Goal: Information Seeking & Learning: Learn about a topic

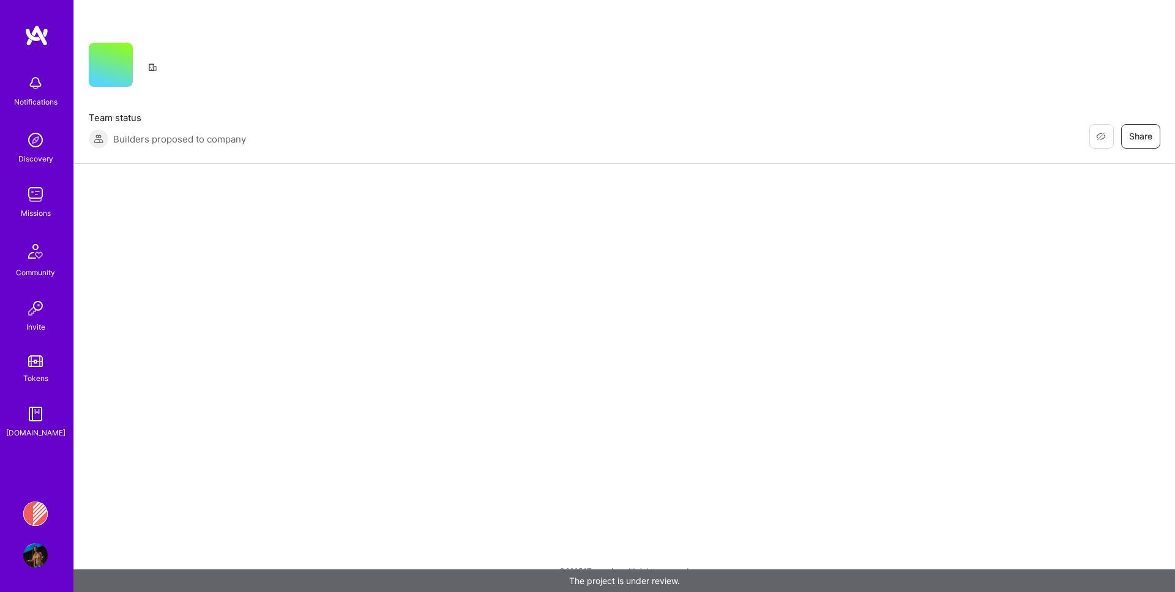
click at [44, 201] on img at bounding box center [35, 194] width 24 height 24
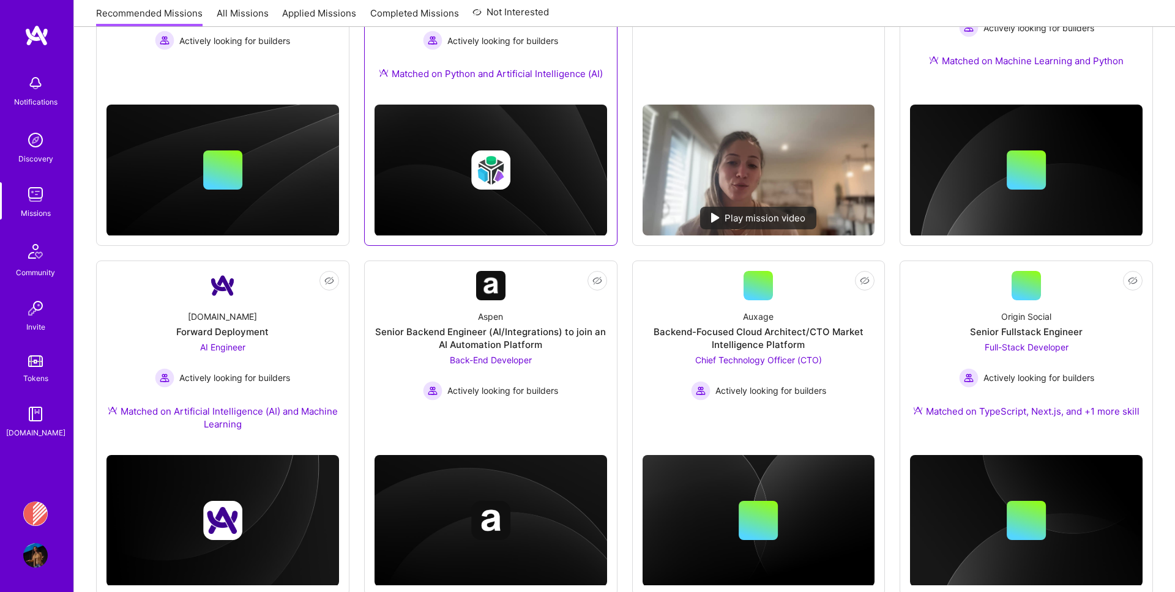
scroll to position [622, 0]
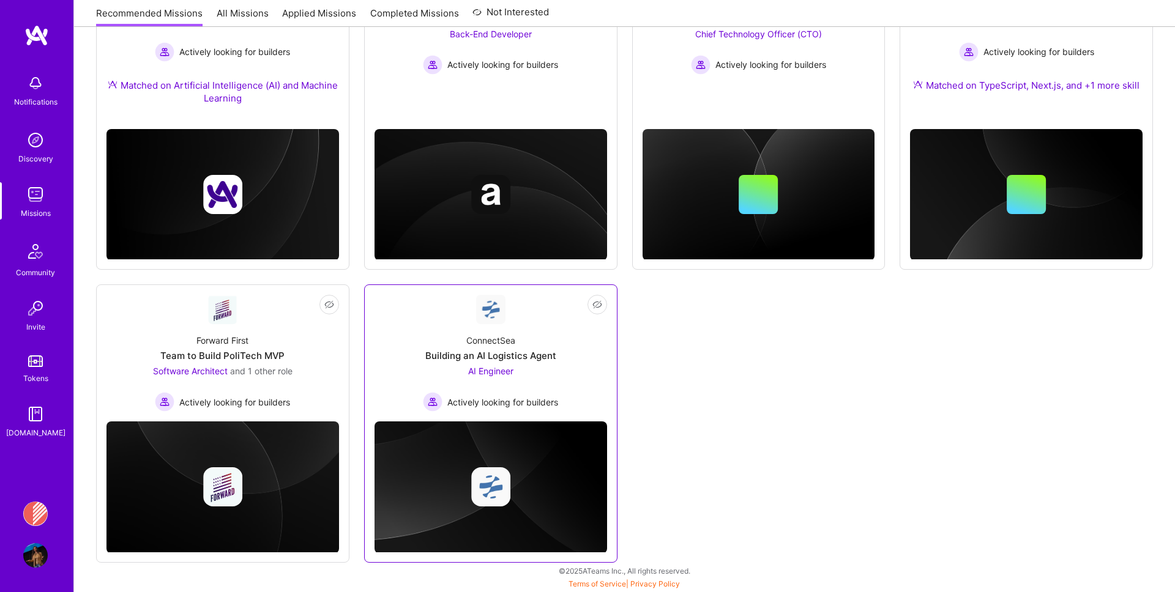
click at [479, 321] on img at bounding box center [490, 309] width 29 height 29
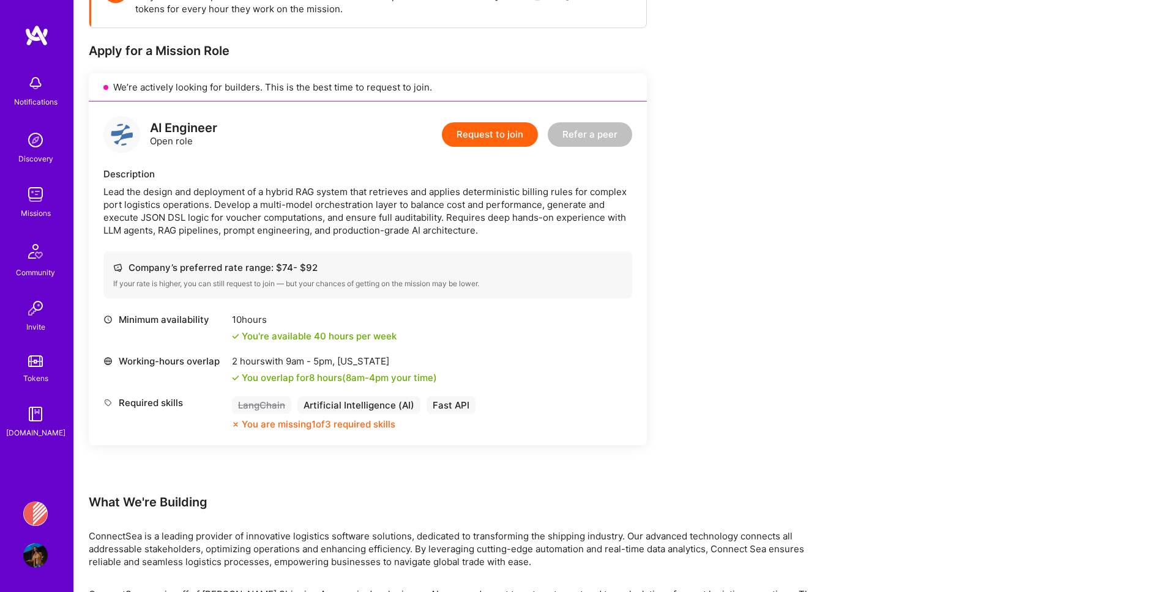
scroll to position [381, 0]
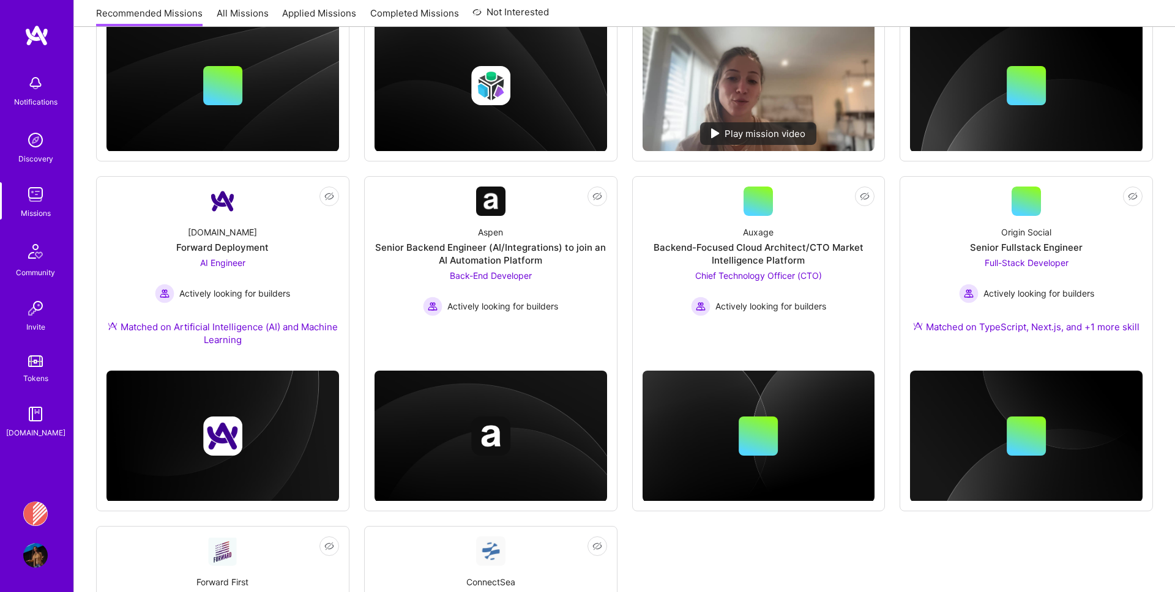
scroll to position [622, 0]
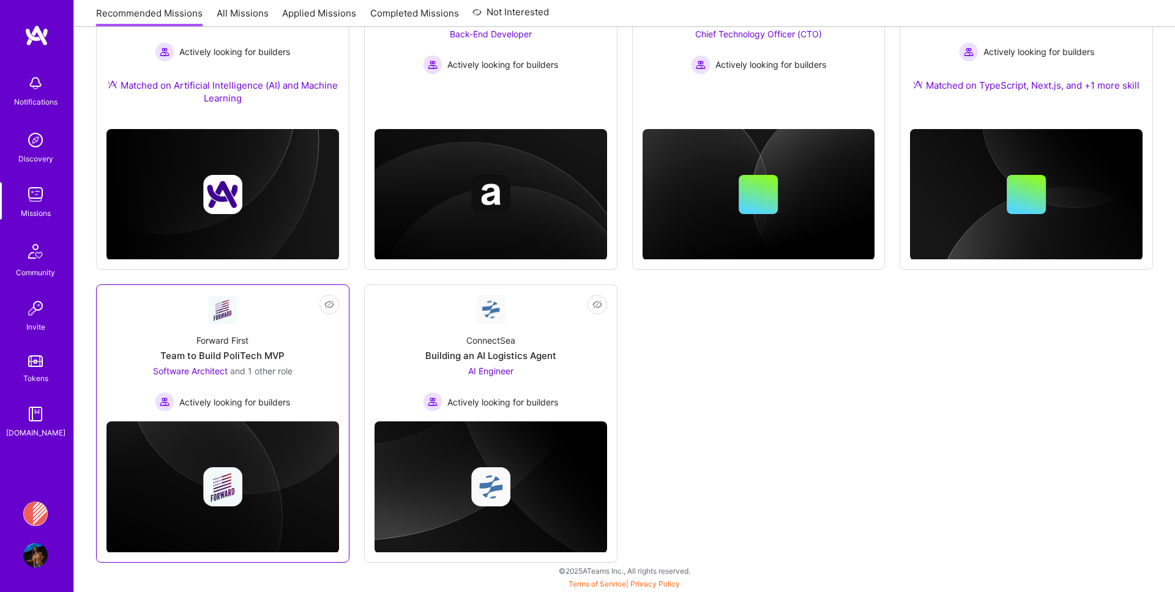
click at [269, 334] on div "Forward First Team to Build PoliTech MVP Software Architect and 1 other role Ac…" at bounding box center [222, 368] width 233 height 88
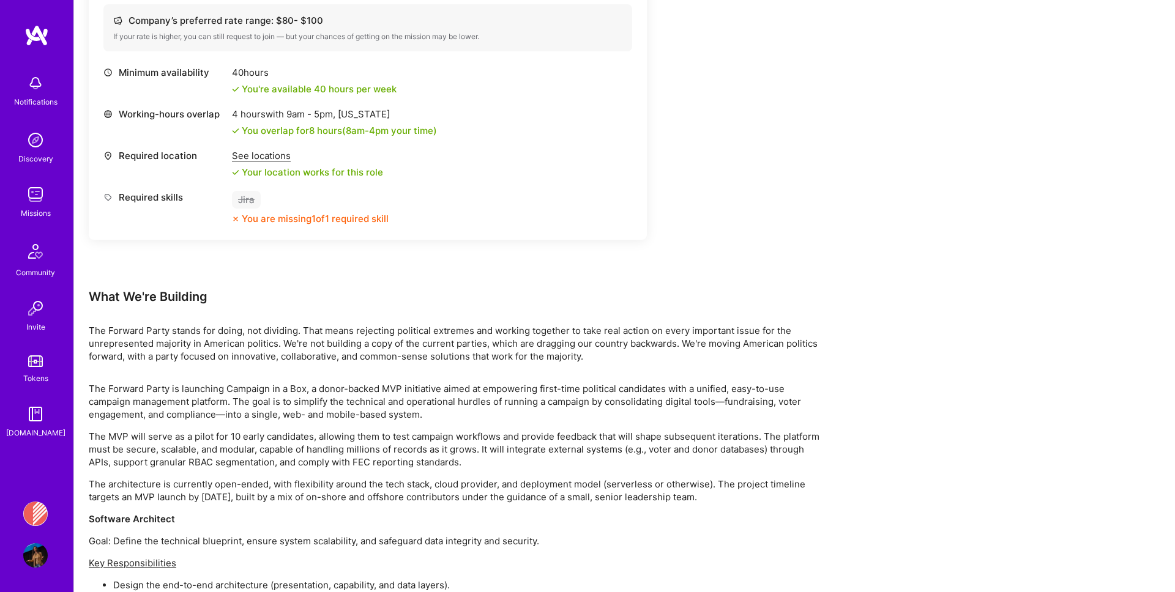
scroll to position [901, 0]
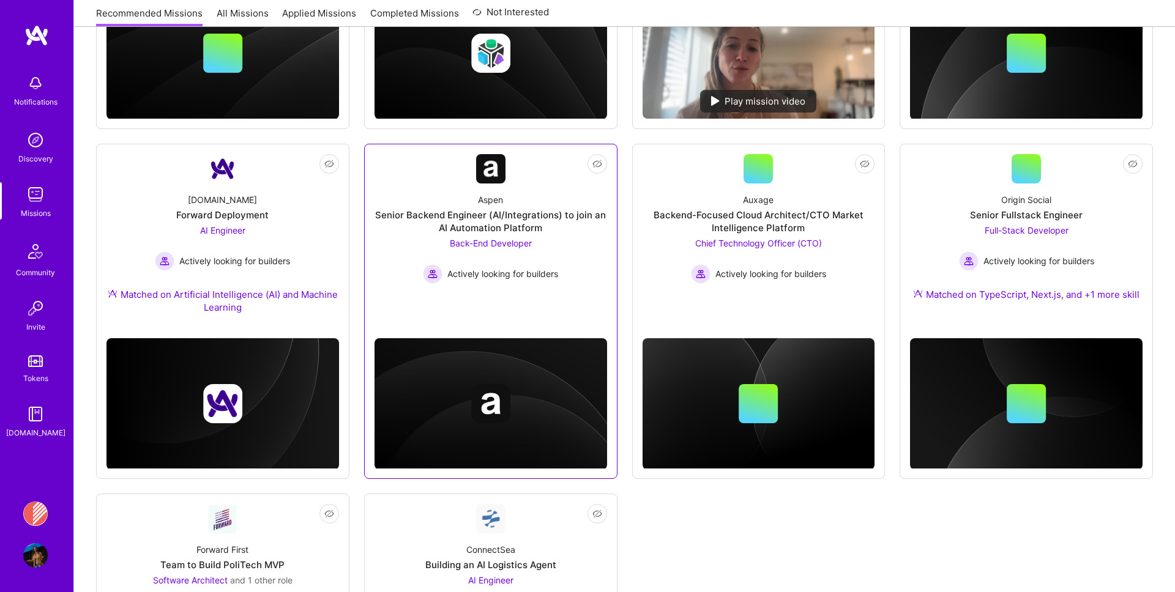
scroll to position [367, 0]
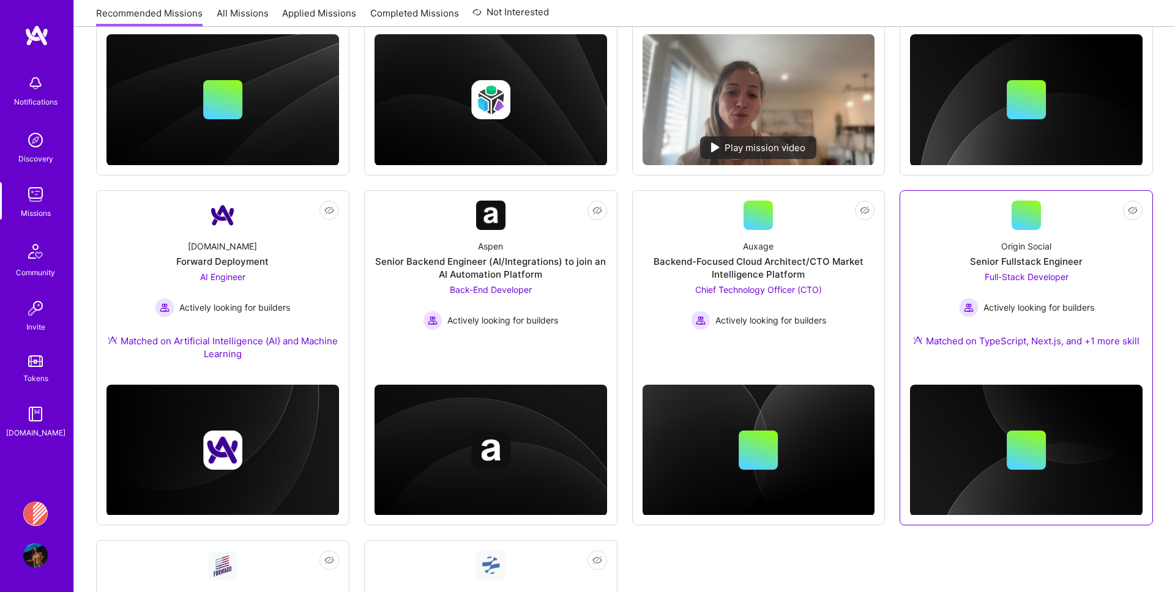
click at [953, 290] on div "Origin Social Senior Fullstack Engineer Full-Stack Developer Actively looking f…" at bounding box center [1026, 296] width 233 height 132
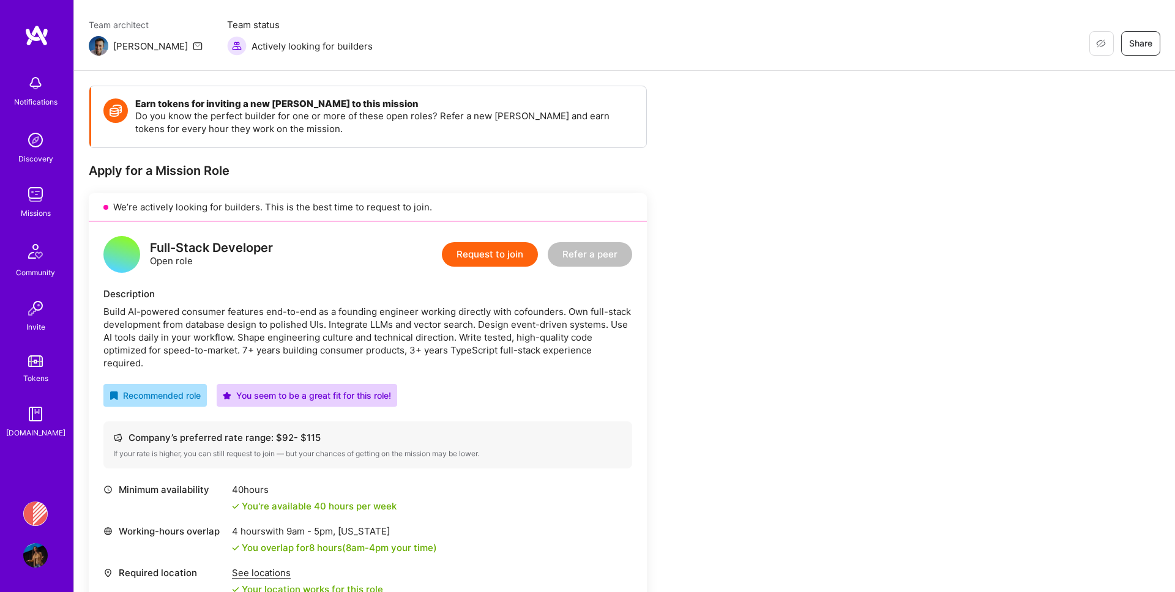
scroll to position [114, 0]
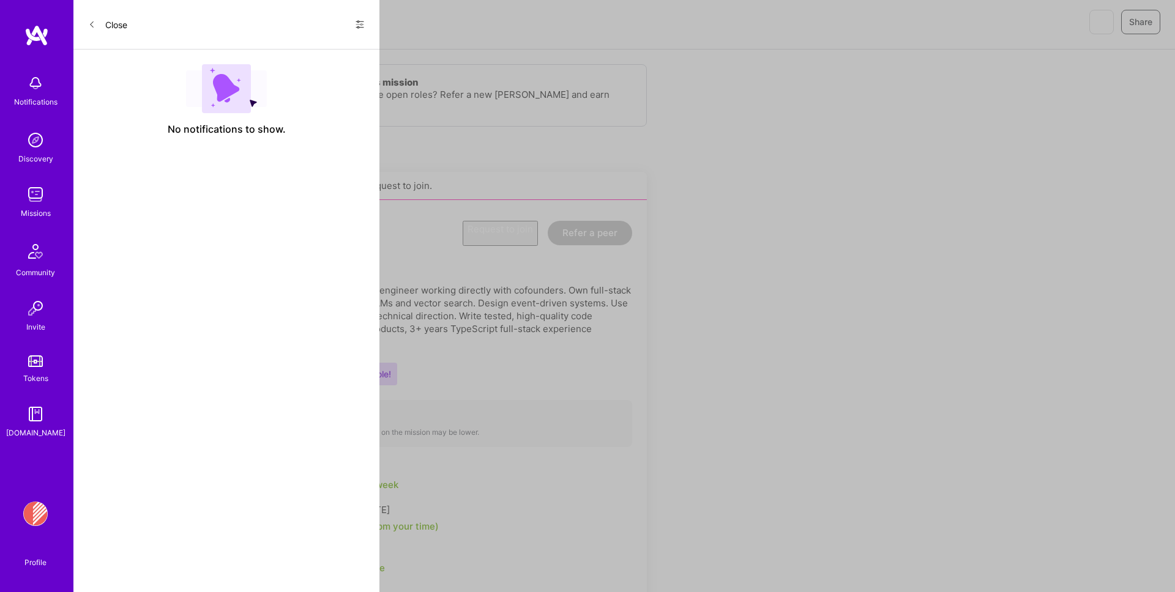
scroll to position [367, 0]
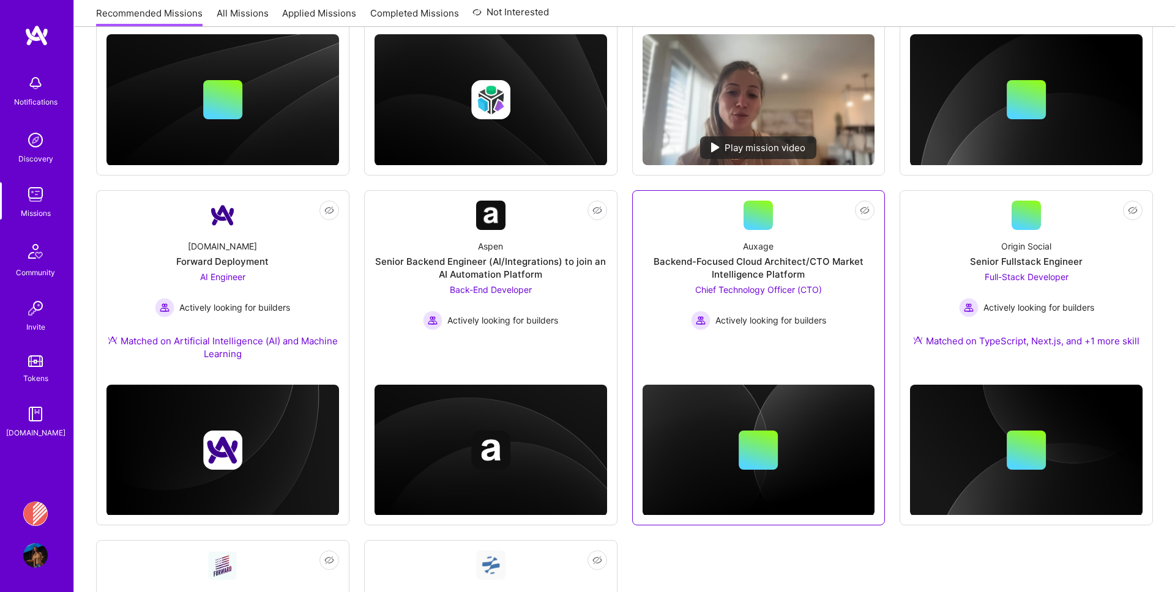
click at [682, 266] on div "Backend-Focused Cloud Architect/CTO Market Intelligence Platform" at bounding box center [759, 268] width 233 height 26
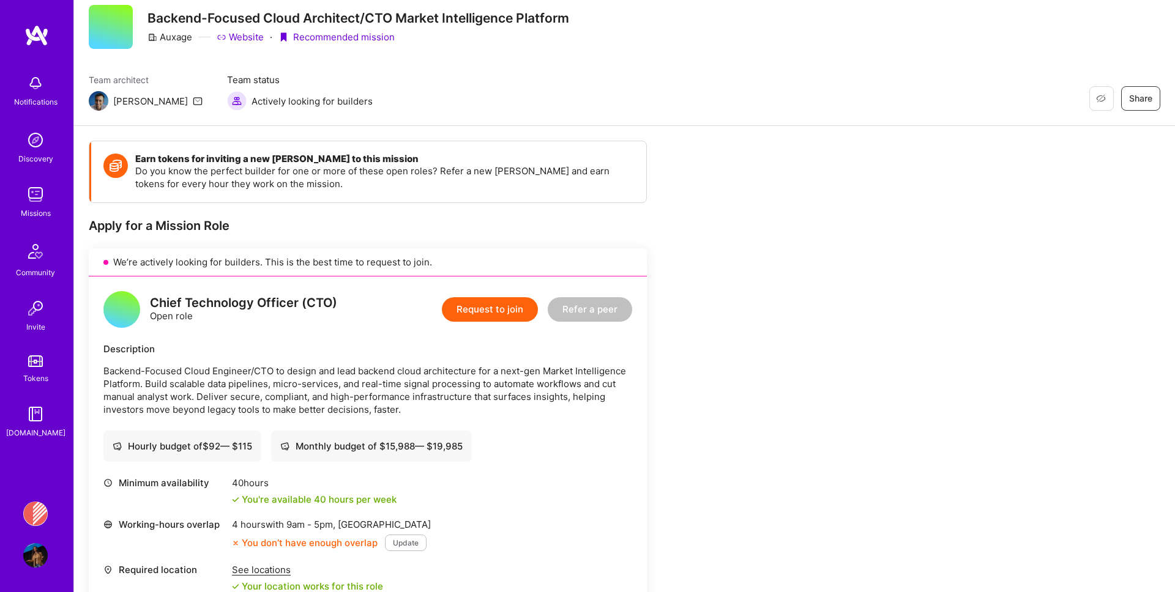
scroll to position [43, 0]
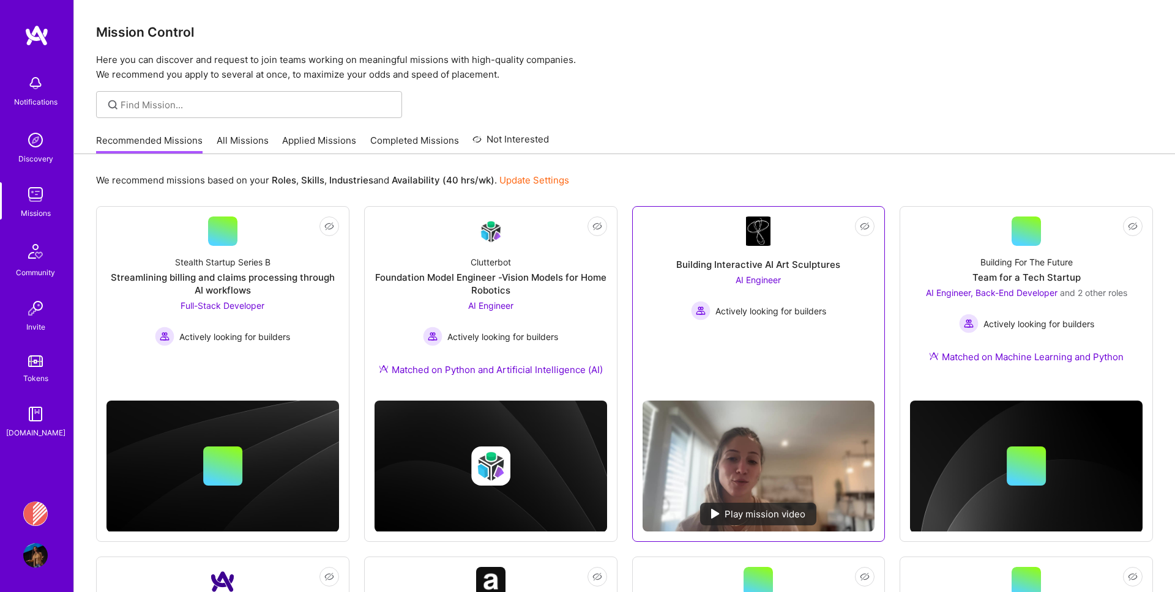
click at [650, 241] on link "Not Interested Building Interactive AI Art Sculptures AI Engineer Actively look…" at bounding box center [759, 304] width 233 height 174
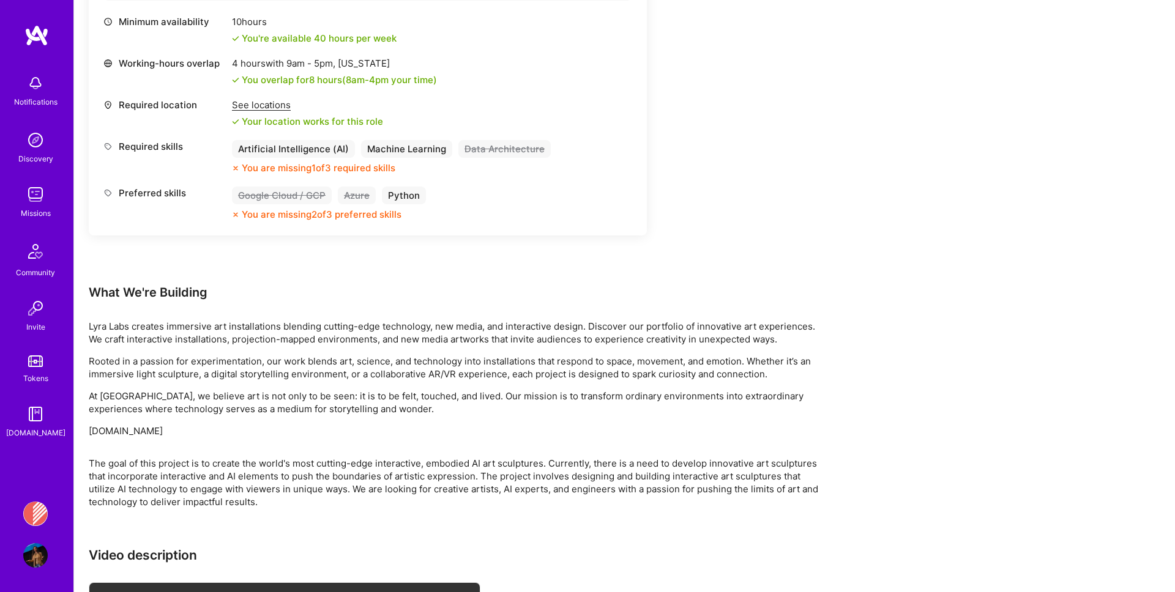
scroll to position [468, 0]
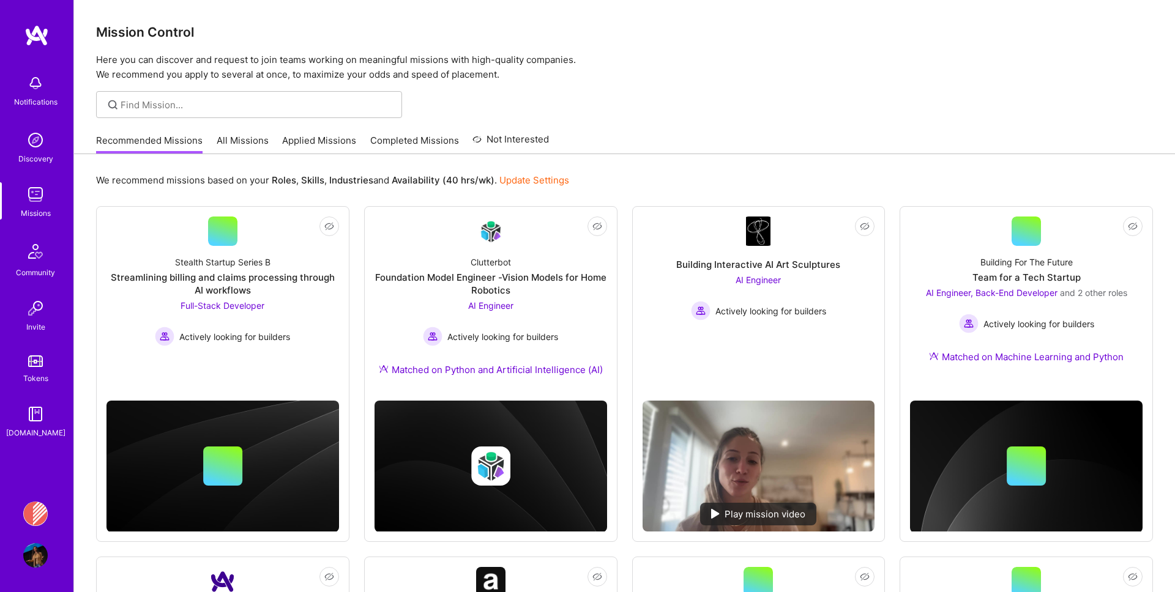
click at [40, 189] on img at bounding box center [35, 194] width 24 height 24
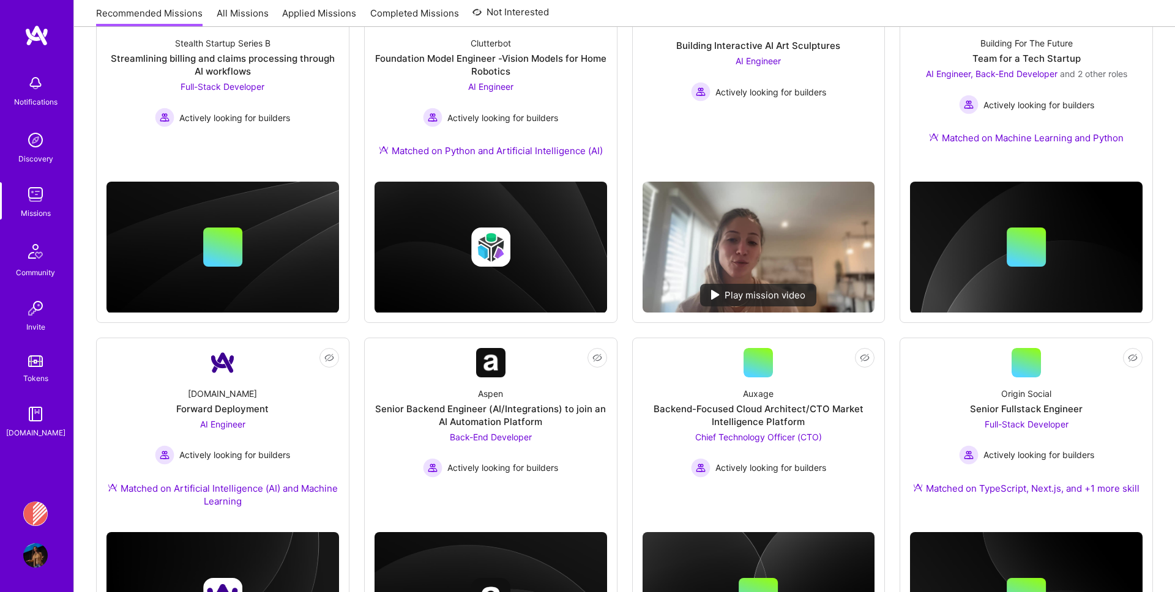
scroll to position [269, 0]
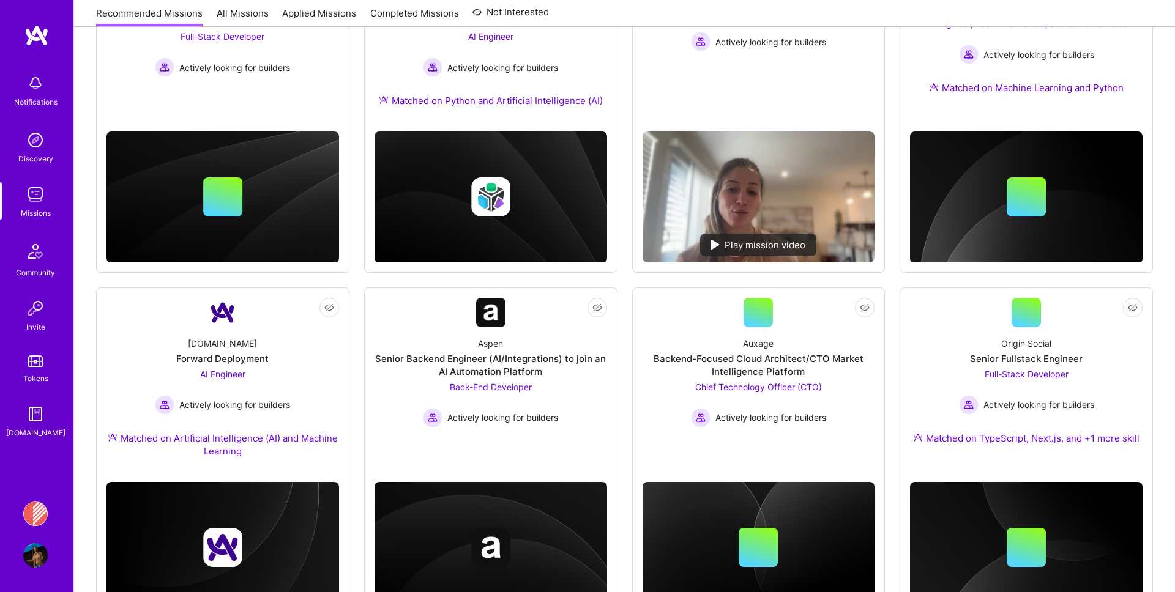
click at [33, 511] on img at bounding box center [35, 514] width 24 height 24
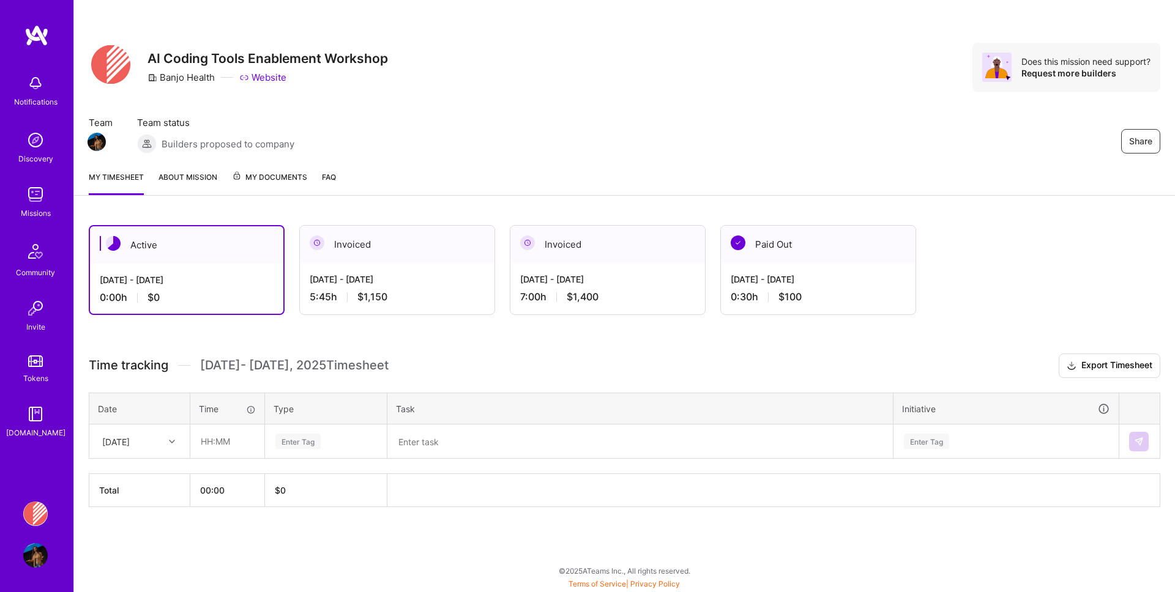
click at [283, 168] on div "My timesheet About Mission My Documents FAQ" at bounding box center [624, 178] width 1101 height 35
click at [270, 173] on span "My Documents" at bounding box center [269, 177] width 75 height 13
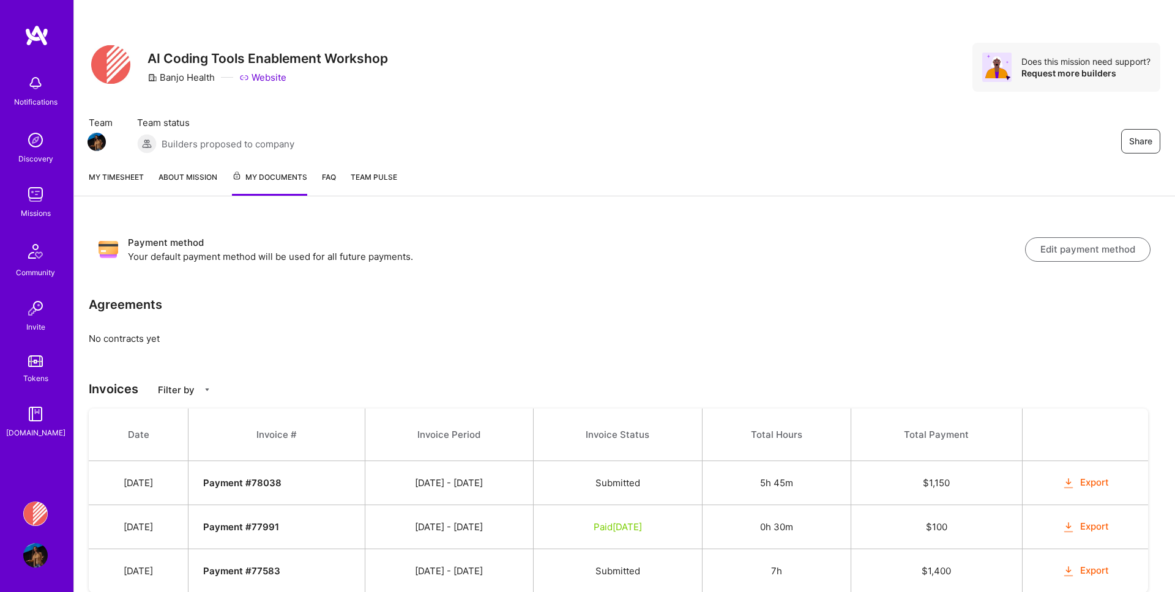
scroll to position [43, 0]
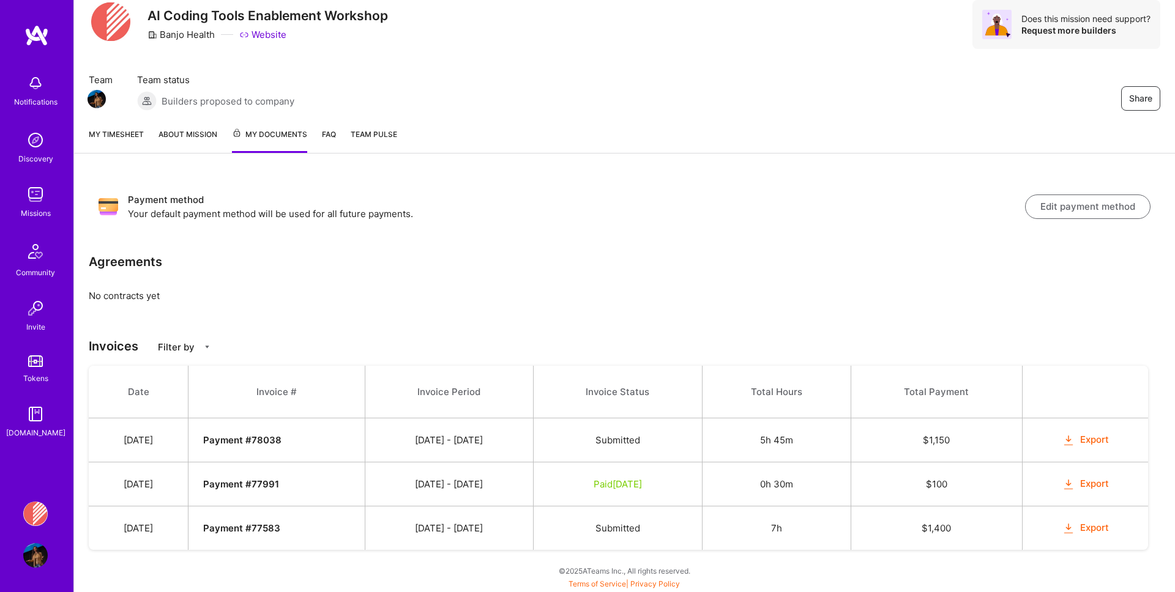
click at [182, 138] on link "About Mission" at bounding box center [188, 140] width 59 height 25
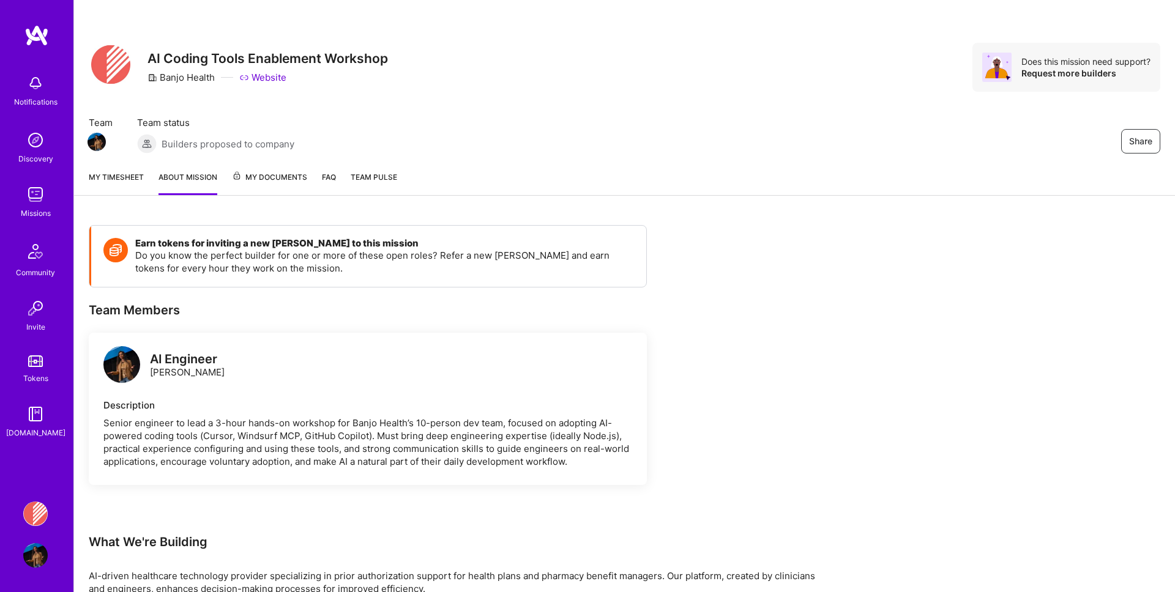
click at [116, 180] on link "My timesheet" at bounding box center [116, 183] width 55 height 24
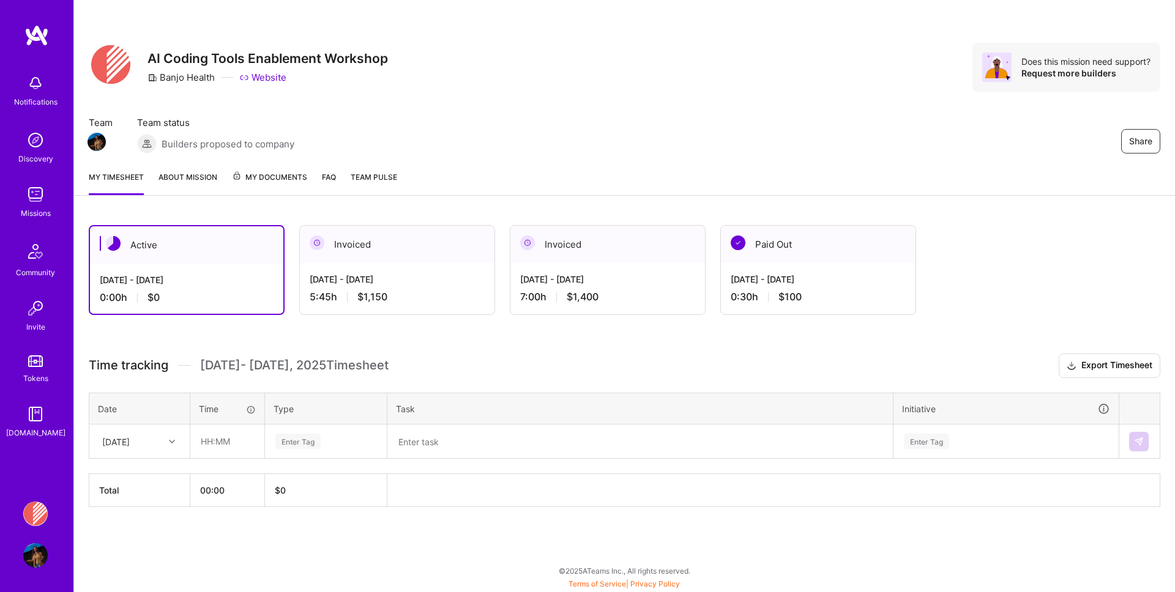
click at [379, 181] on span "Team Pulse" at bounding box center [374, 177] width 47 height 9
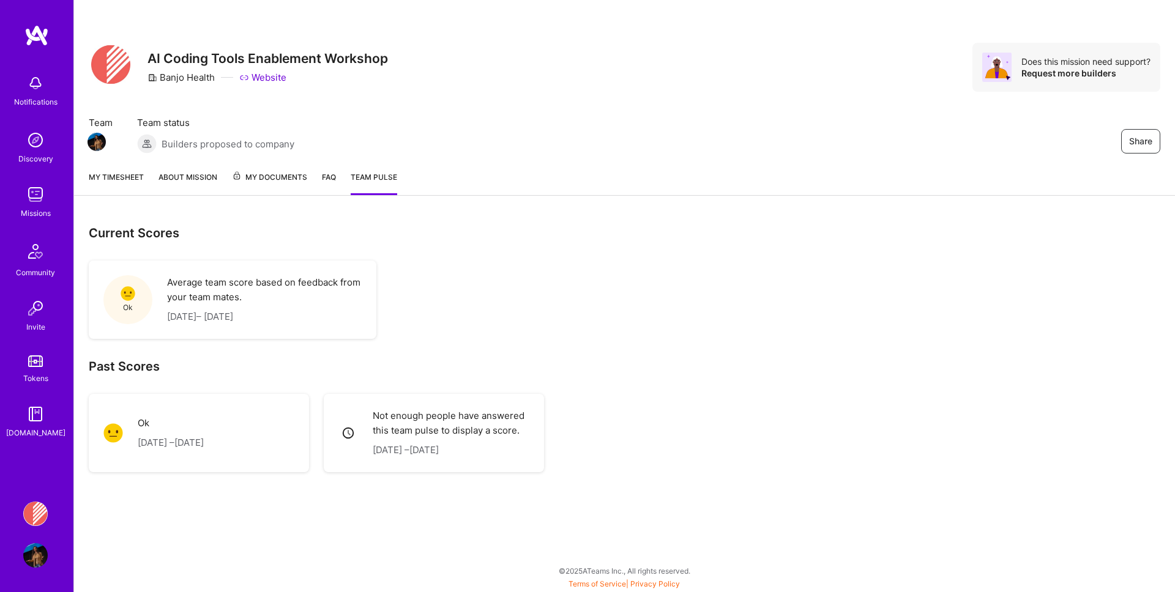
click at [129, 166] on div "My timesheet About Mission My Documents FAQ Team Pulse" at bounding box center [624, 178] width 1101 height 35
click at [129, 178] on link "My timesheet" at bounding box center [116, 183] width 55 height 24
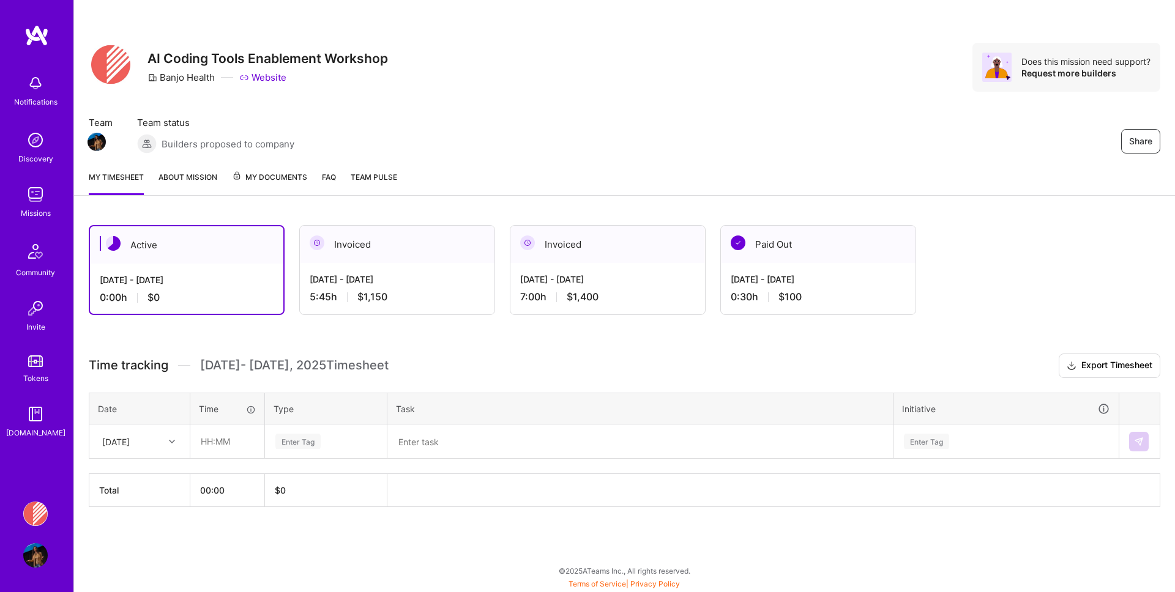
click at [208, 184] on link "About Mission" at bounding box center [188, 183] width 59 height 24
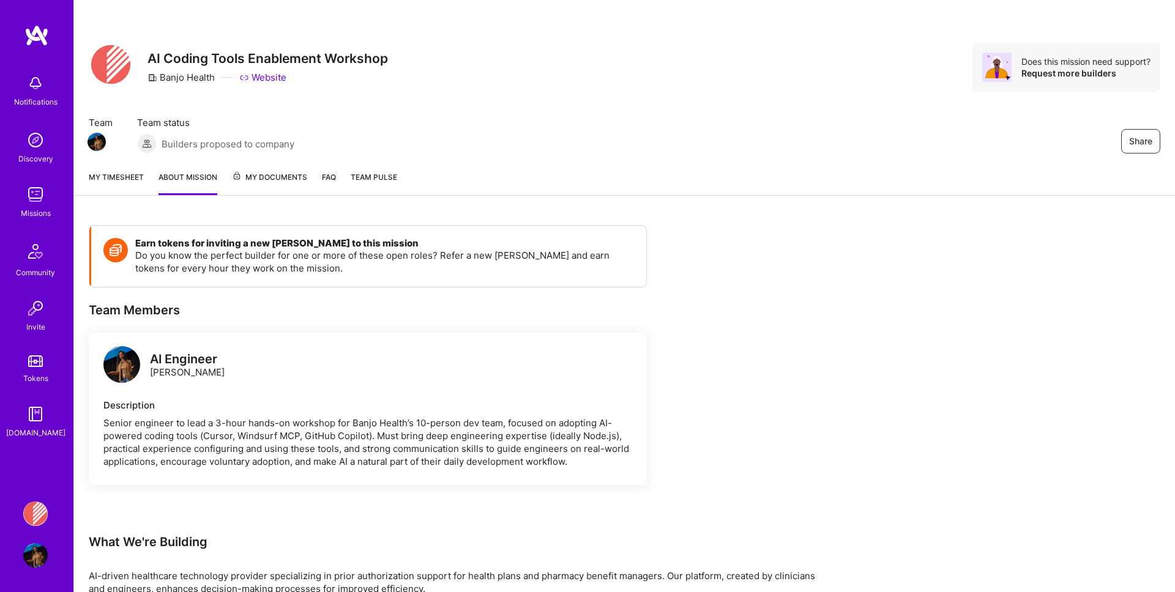
click at [275, 185] on link "My Documents" at bounding box center [269, 183] width 75 height 24
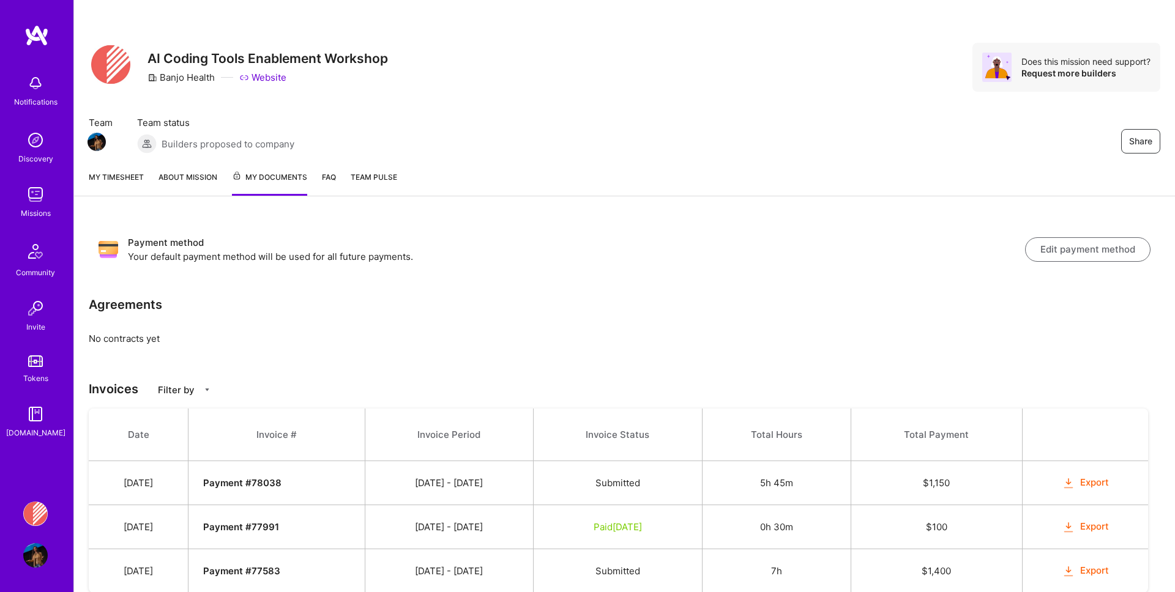
click at [36, 200] on img at bounding box center [35, 194] width 24 height 24
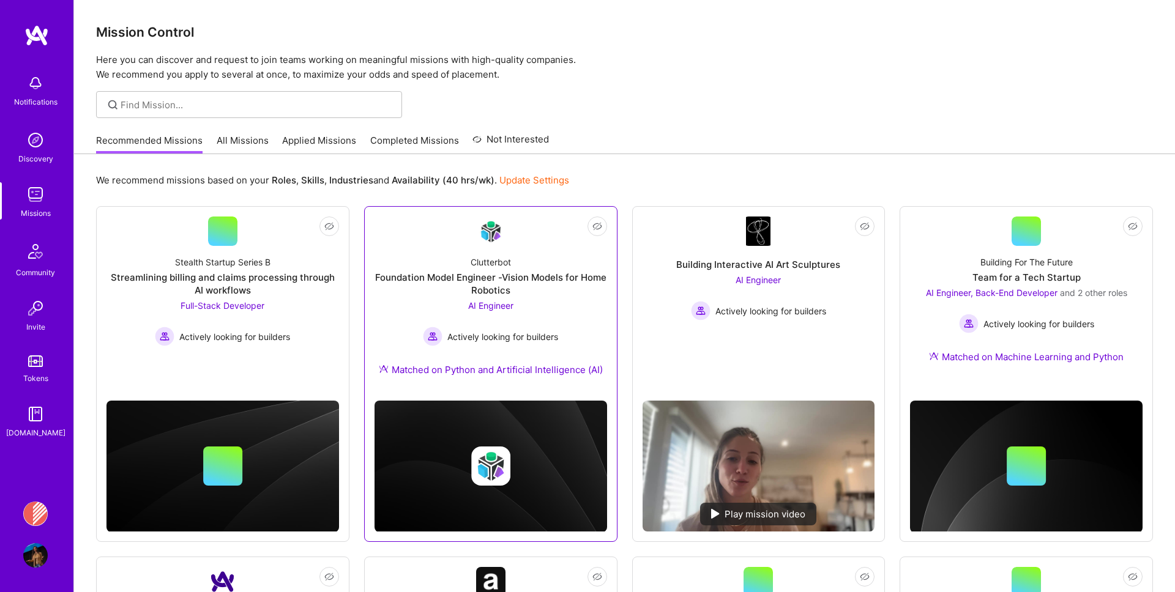
click at [567, 260] on div "Clutterbot Foundation Model Engineer -Vision Models for Home Robotics AI Engine…" at bounding box center [491, 318] width 233 height 145
